Goal: Task Accomplishment & Management: Use online tool/utility

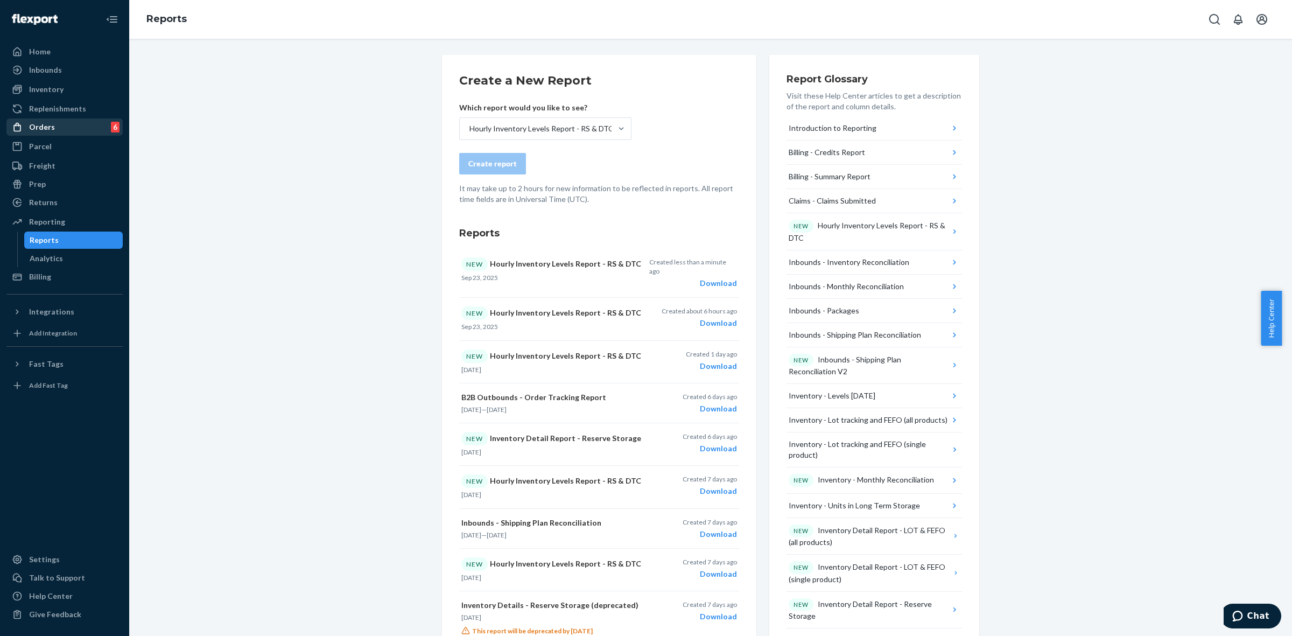
click at [52, 127] on div "Orders" at bounding box center [42, 127] width 26 height 11
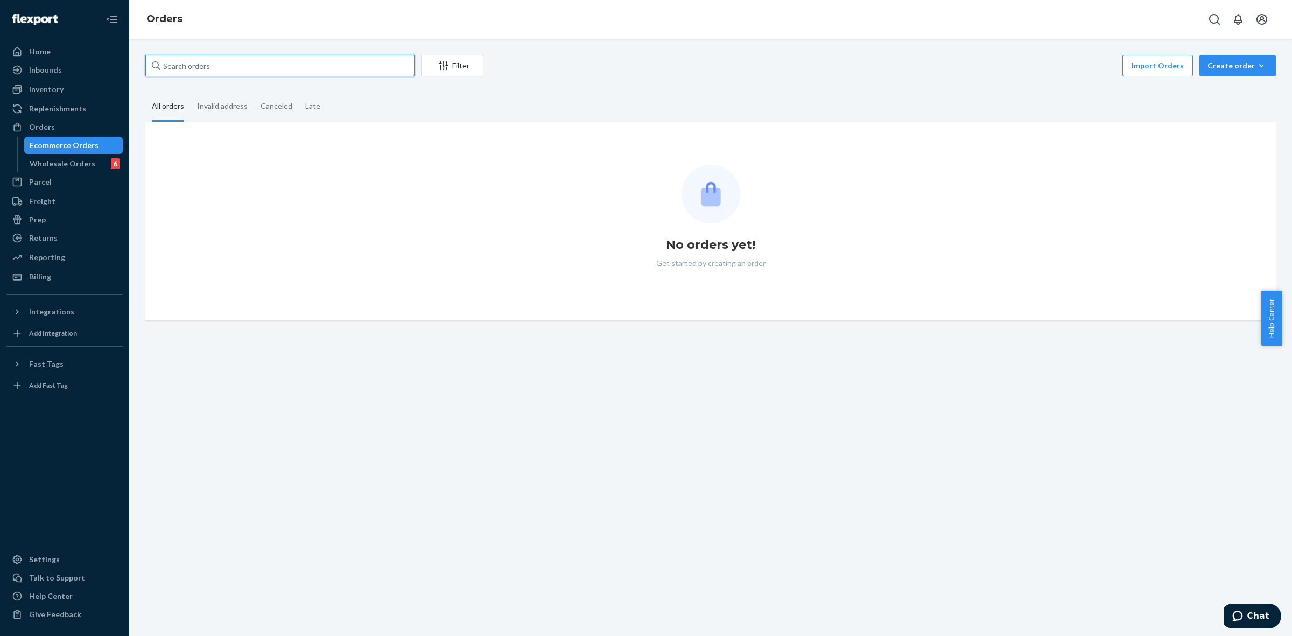
click at [259, 62] on input "text" at bounding box center [279, 66] width 269 height 22
click at [39, 95] on div "Inventory" at bounding box center [65, 89] width 114 height 15
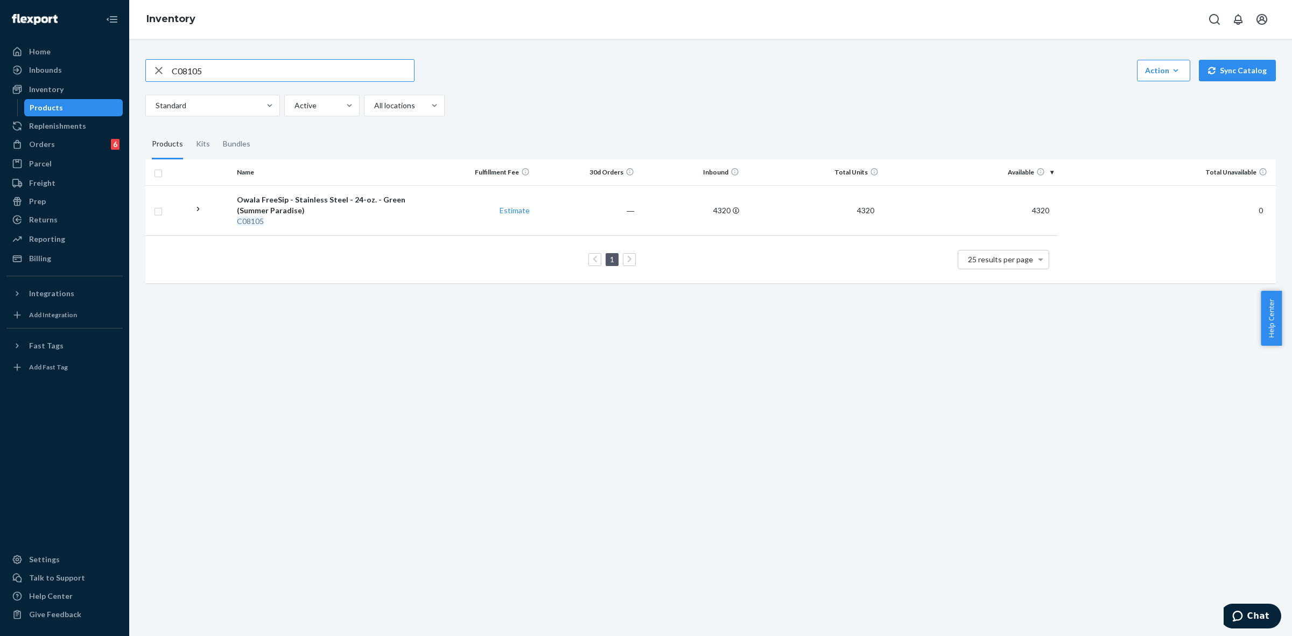
click at [221, 60] on input "C08105" at bounding box center [293, 71] width 242 height 22
click at [253, 73] on input "C08809" at bounding box center [293, 71] width 242 height 22
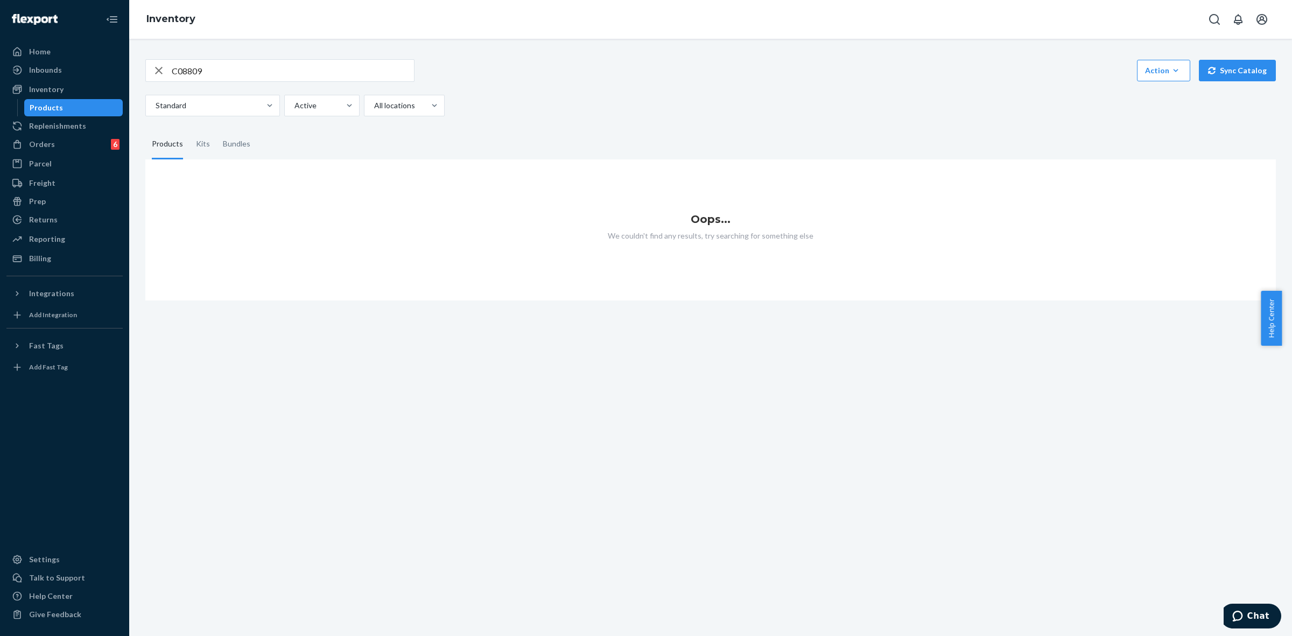
click at [262, 71] on input "C08809" at bounding box center [293, 71] width 242 height 22
drag, startPoint x: 262, startPoint y: 71, endPoint x: 268, endPoint y: 69, distance: 6.8
click at [268, 69] on input "C08809" at bounding box center [293, 71] width 242 height 22
click at [269, 69] on input "C08809" at bounding box center [293, 71] width 242 height 22
click at [270, 68] on input "C08809" at bounding box center [293, 71] width 242 height 22
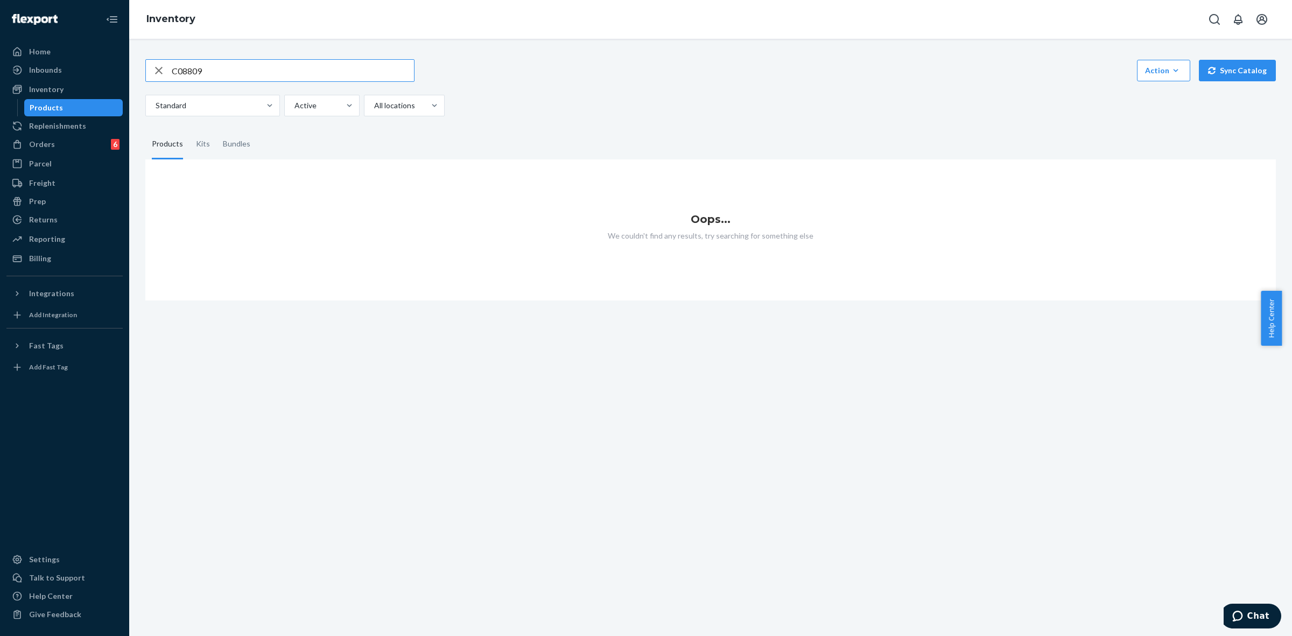
click at [270, 68] on input "C08809" at bounding box center [293, 71] width 242 height 22
drag, startPoint x: 363, startPoint y: 47, endPoint x: 362, endPoint y: 54, distance: 7.6
click at [363, 47] on div "C08809 Action Create product Create kit or bundle Bulk create products Bulk upd…" at bounding box center [710, 173] width 1146 height 254
click at [356, 77] on input "C08809" at bounding box center [293, 71] width 242 height 22
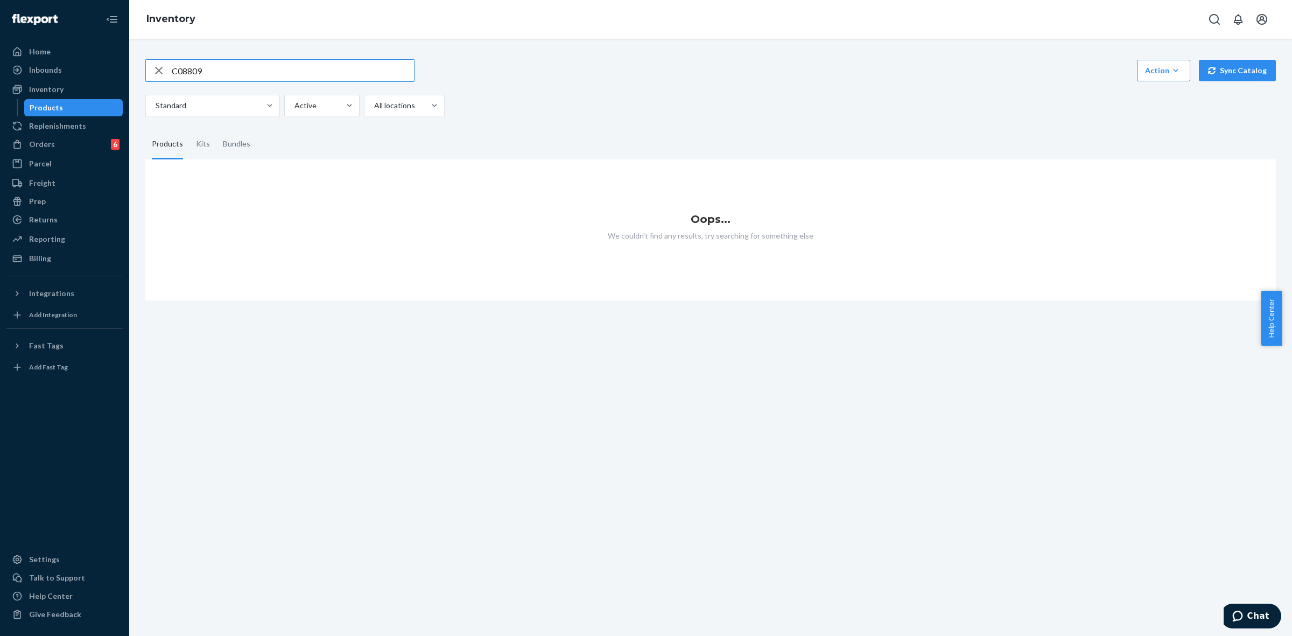
paste input "13"
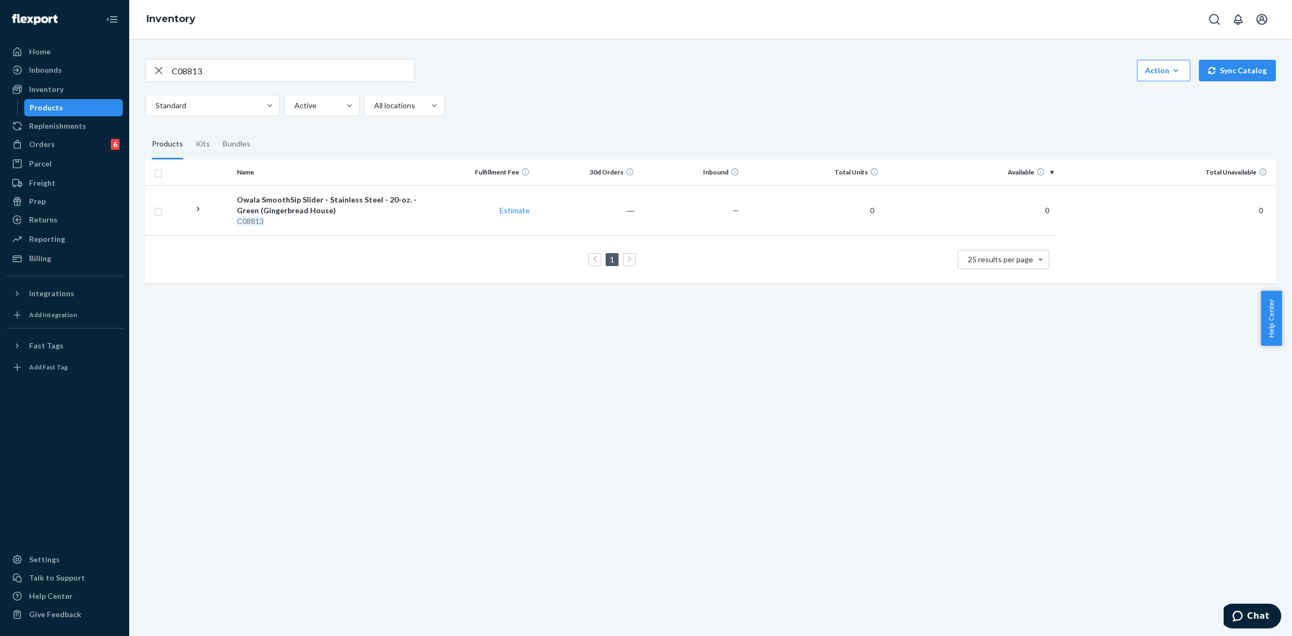
click at [258, 71] on input "C08813" at bounding box center [293, 71] width 242 height 22
paste input "0"
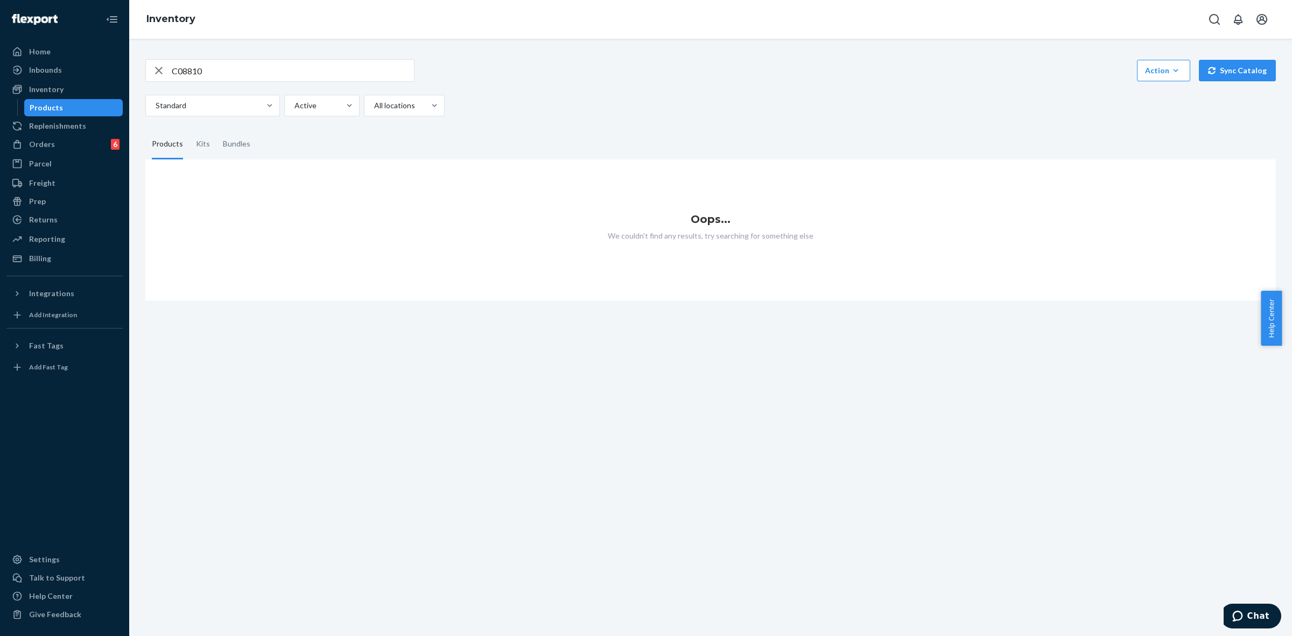
click at [290, 74] on input "C08810" at bounding box center [293, 71] width 242 height 22
paste input "2"
type input "C08812"
click at [395, 107] on div at bounding box center [403, 105] width 60 height 13
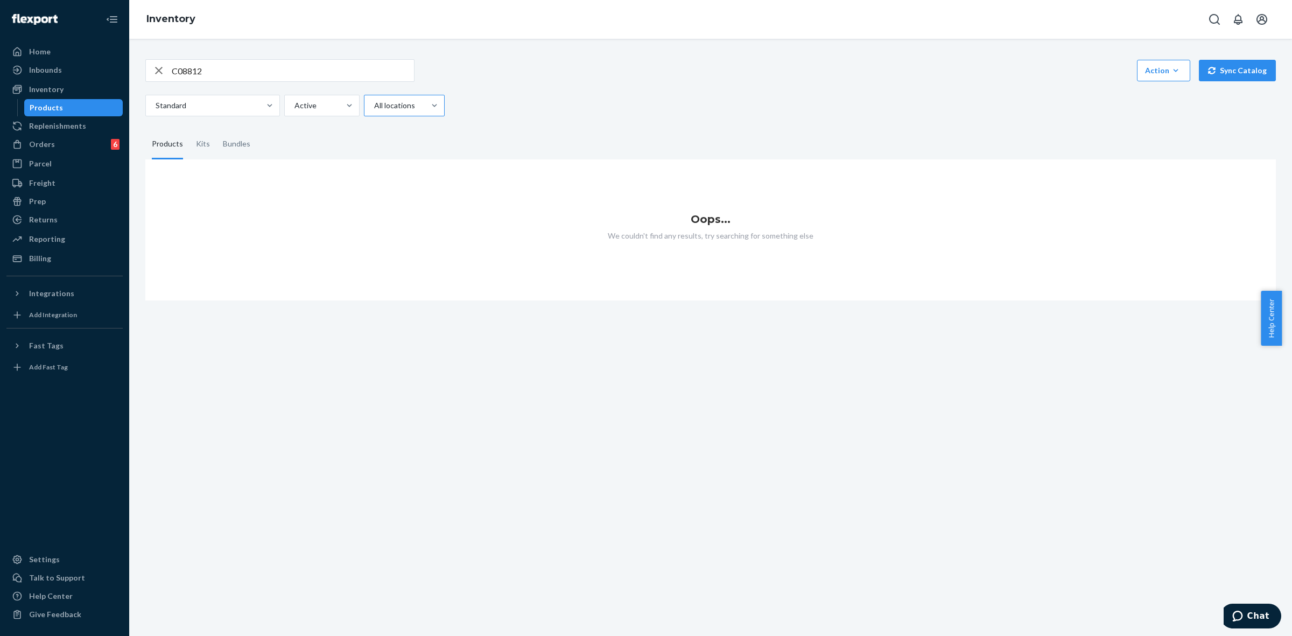
click at [374, 107] on input "All locations" at bounding box center [373, 105] width 1 height 11
click at [395, 107] on div at bounding box center [403, 105] width 60 height 13
click at [374, 107] on input "0 results available. Select is focused ,type to refine list, press Down to open…" at bounding box center [373, 105] width 1 height 11
click at [393, 108] on div at bounding box center [403, 105] width 60 height 13
click at [374, 108] on input "option All locations focused, 1 of 3. 3 results available. Use Up and Down to c…" at bounding box center [373, 105] width 1 height 11
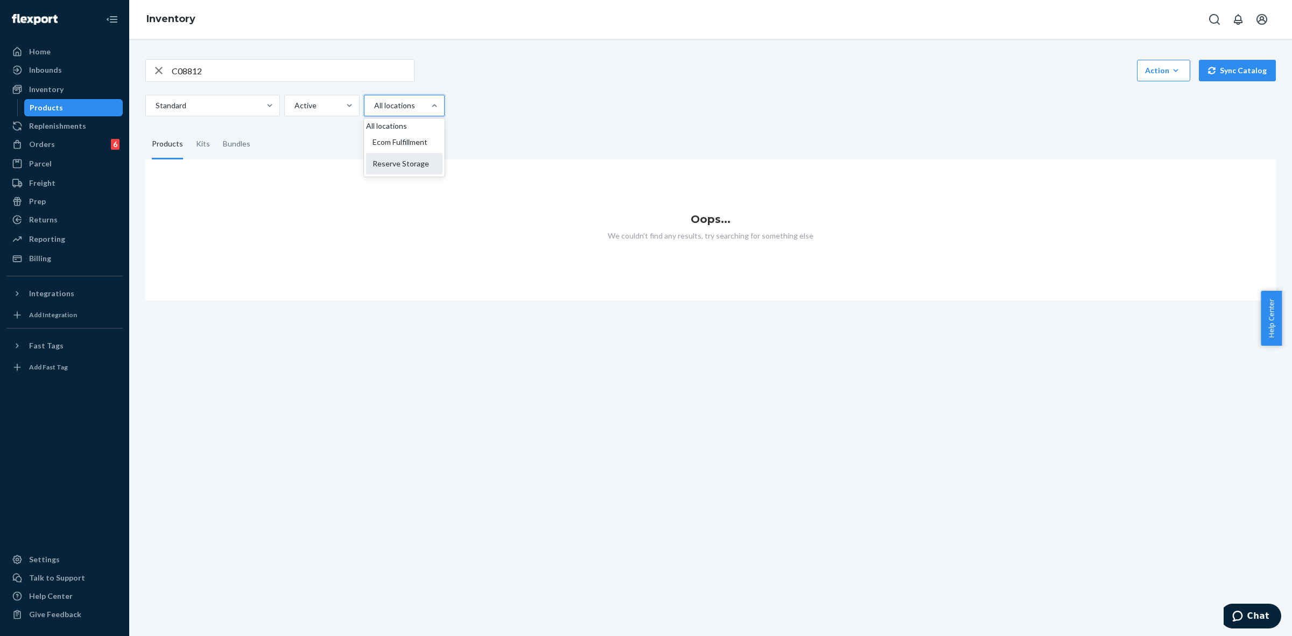
click at [403, 174] on div "Reserve Storage" at bounding box center [404, 164] width 76 height 22
click at [374, 111] on input "option Reserve Storage focused, 3 of 3. 3 results available. Use Up and Down to…" at bounding box center [373, 105] width 1 height 11
click at [210, 146] on div "Kits" at bounding box center [202, 144] width 27 height 30
click at [189, 129] on input "Kits" at bounding box center [189, 129] width 0 height 0
click at [226, 147] on div "Bundles" at bounding box center [236, 144] width 27 height 30
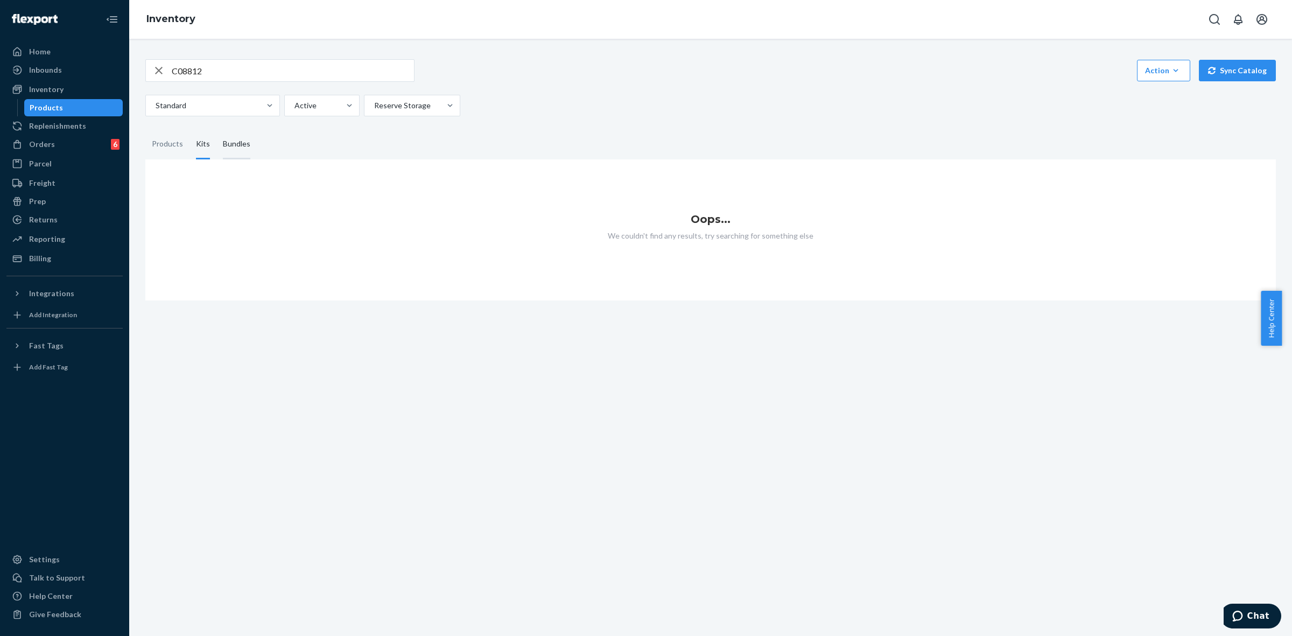
click at [216, 129] on input "Bundles" at bounding box center [216, 129] width 0 height 0
click at [175, 152] on div "Products" at bounding box center [167, 144] width 31 height 30
click at [145, 129] on input "Products" at bounding box center [145, 129] width 0 height 0
click at [156, 71] on icon "button" at bounding box center [158, 71] width 13 height 22
click at [1152, 67] on div "Action" at bounding box center [1163, 70] width 37 height 11
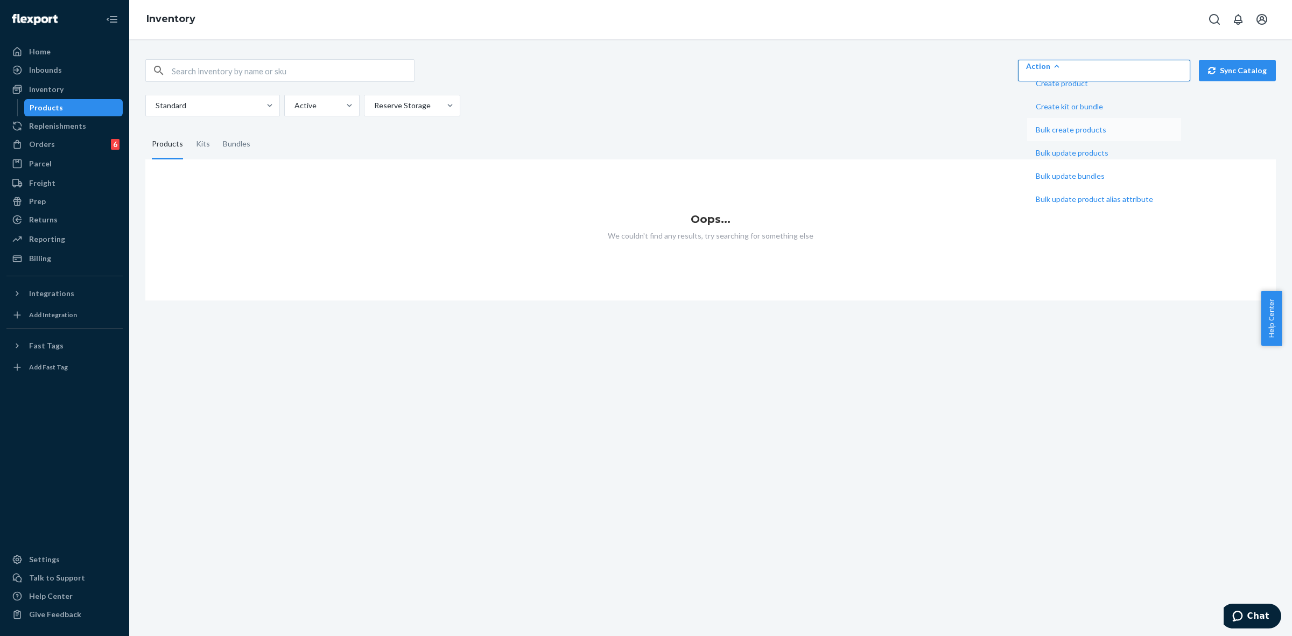
click at [1153, 133] on span "Bulk create products" at bounding box center [1094, 130] width 117 height 8
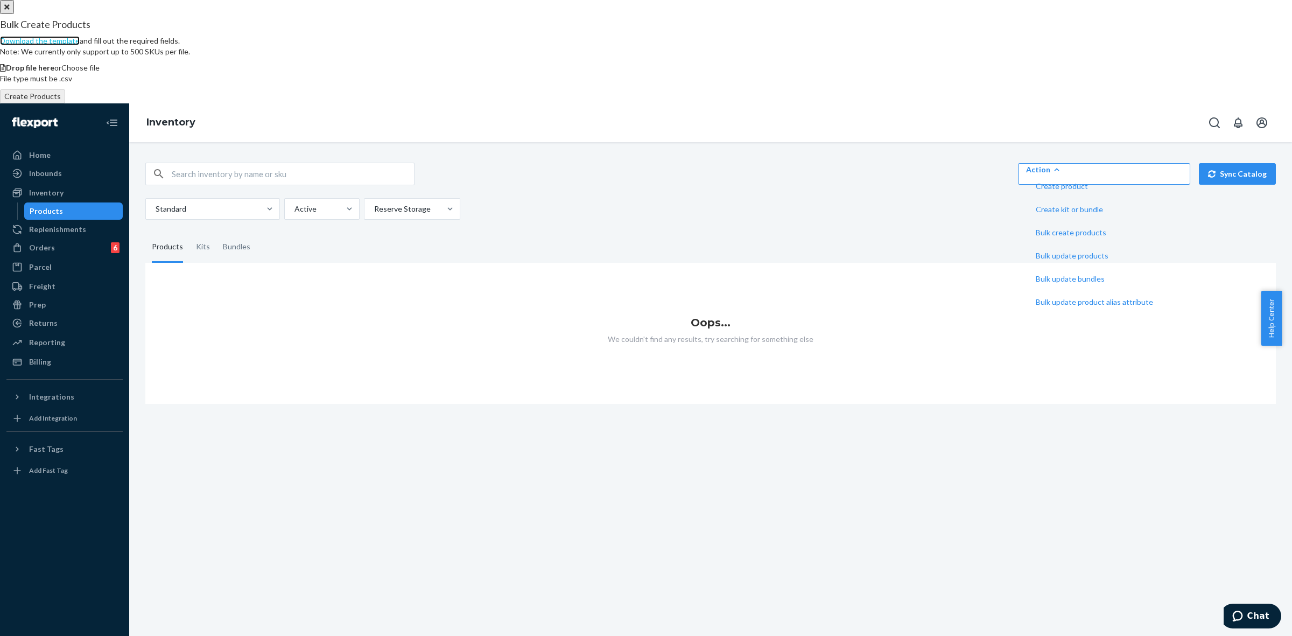
click at [80, 45] on link "Download the template" at bounding box center [40, 40] width 80 height 9
